Goal: Task Accomplishment & Management: Manage account settings

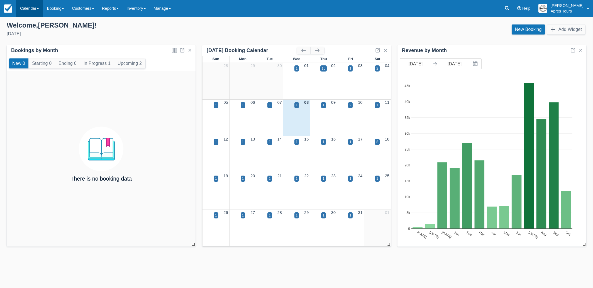
click at [26, 10] on link "Calendar" at bounding box center [29, 8] width 27 height 17
click at [28, 53] on link "Month" at bounding box center [38, 53] width 44 height 12
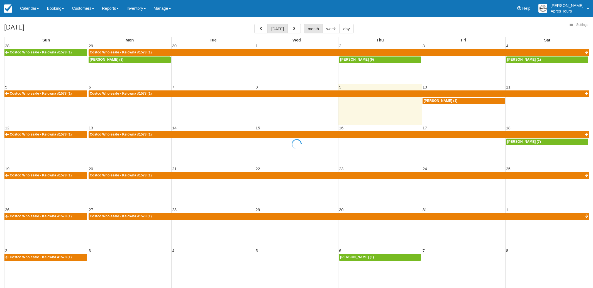
select select
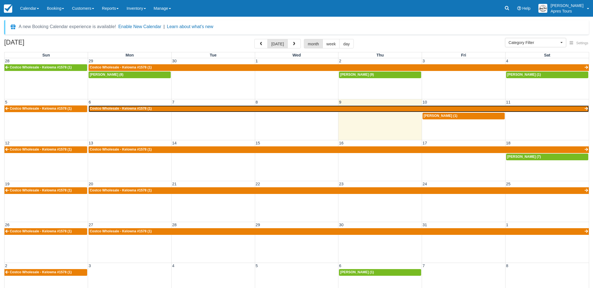
click at [156, 109] on link "Costco Wholesale - Kelowna #1578 (1)" at bounding box center [339, 108] width 500 height 7
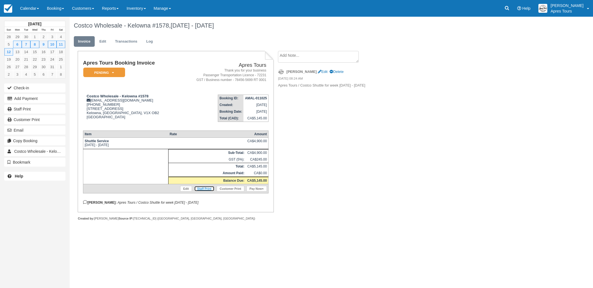
click at [207, 191] on link "Staff Print" at bounding box center [204, 189] width 20 height 6
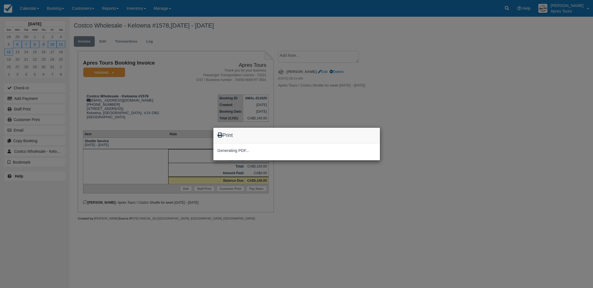
click at [462, 122] on div "Print Generating PDF..." at bounding box center [296, 144] width 593 height 288
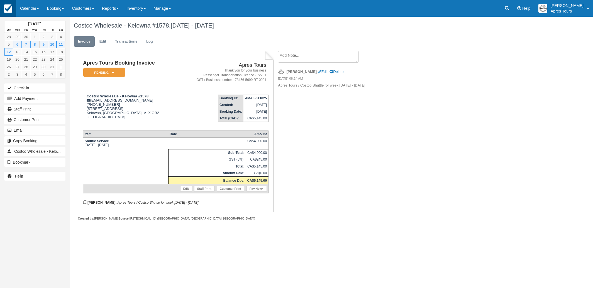
click at [9, 8] on img at bounding box center [8, 8] width 8 height 8
